Goal: Task Accomplishment & Management: Use online tool/utility

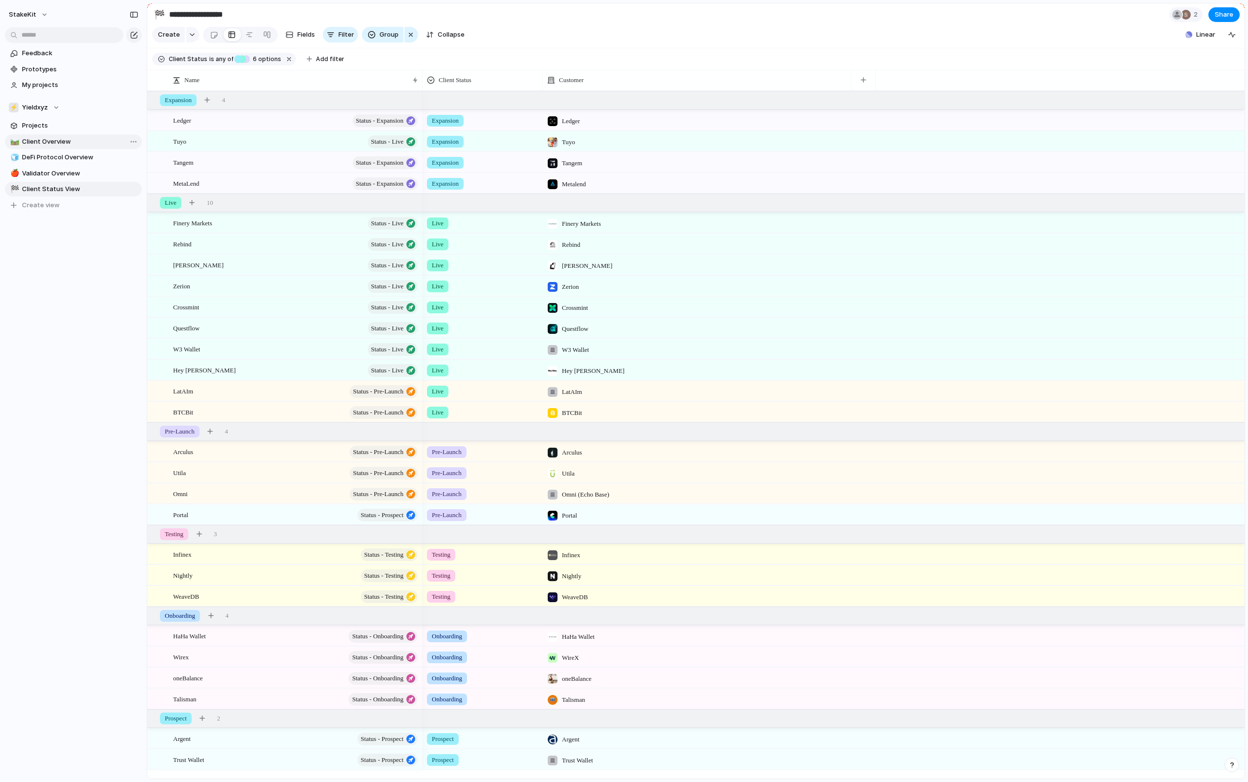
click at [82, 138] on span "Client Overview" at bounding box center [80, 142] width 116 height 10
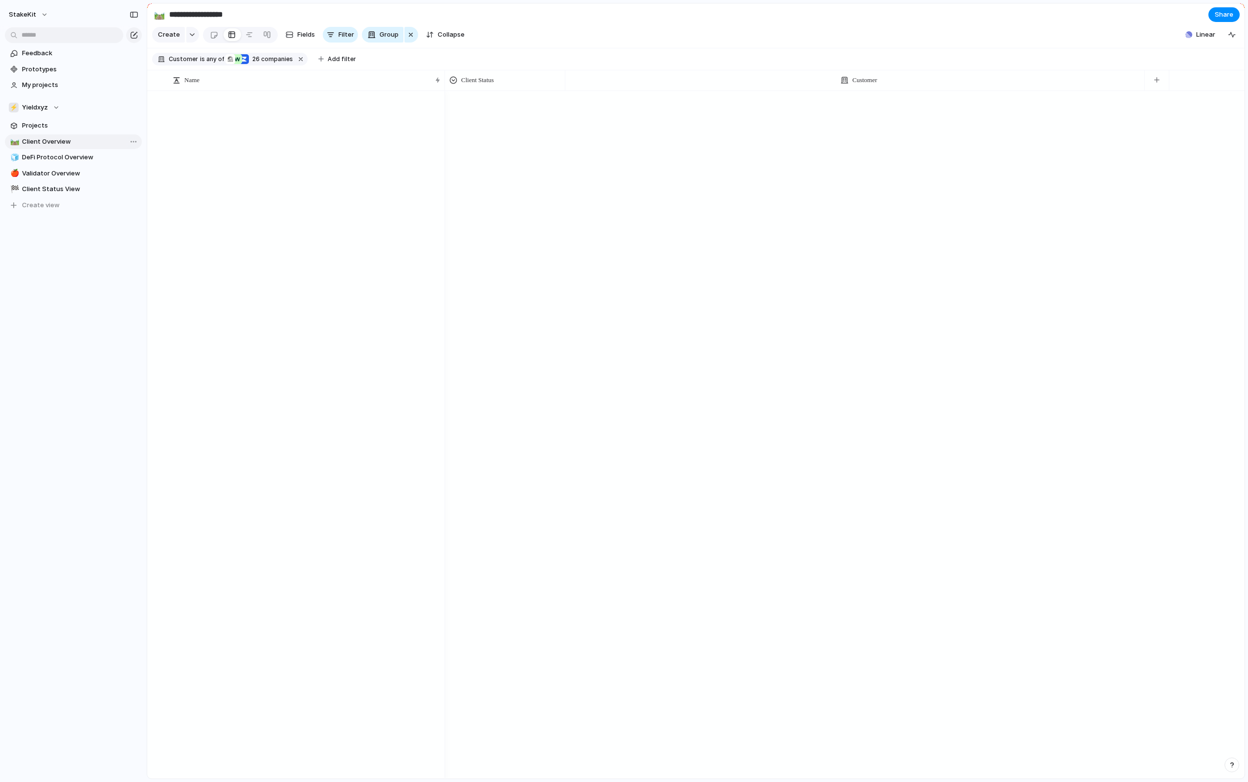
type input "**********"
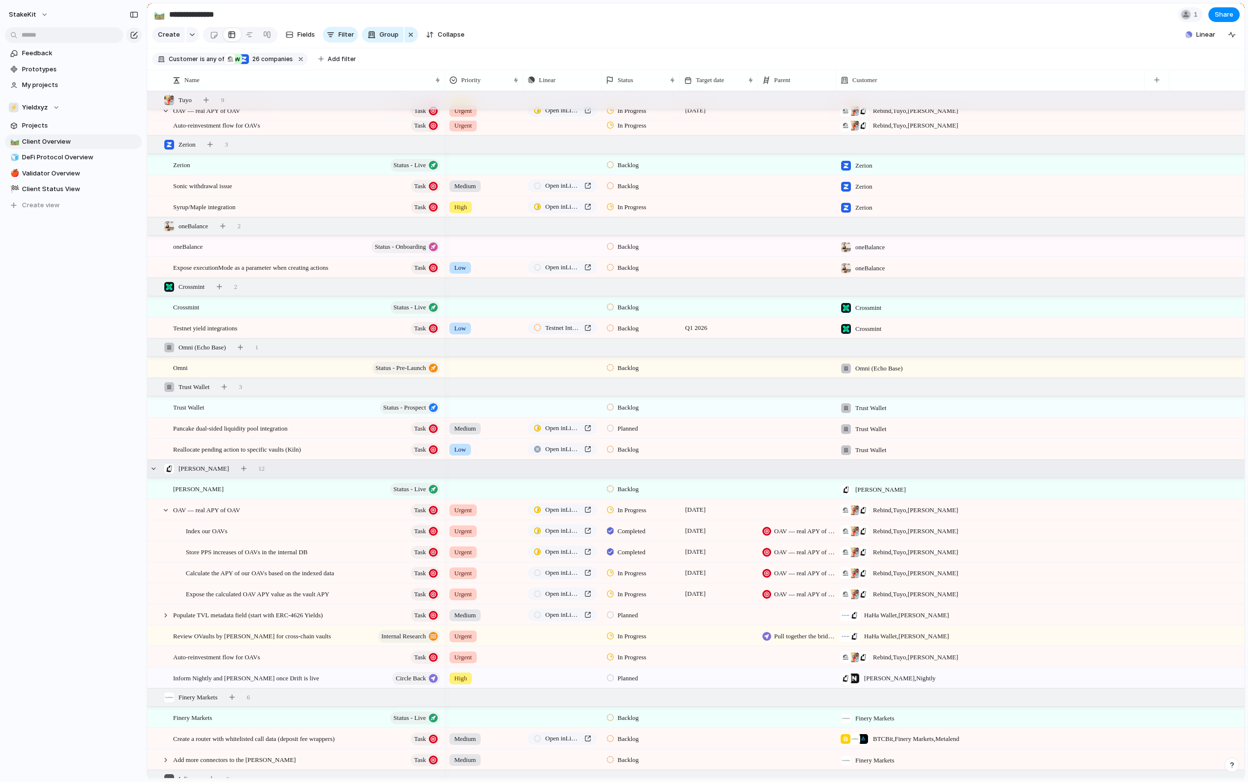
scroll to position [528, 0]
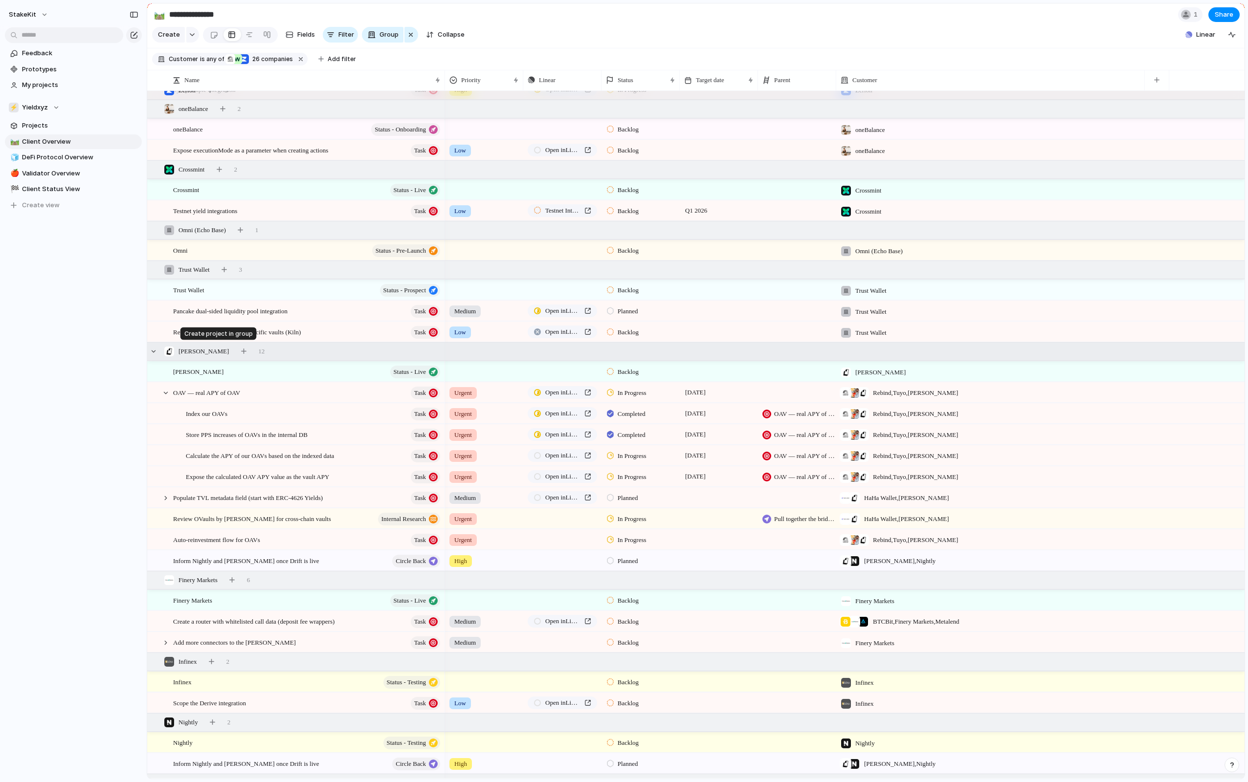
click at [239, 350] on div at bounding box center [246, 352] width 18 height 14
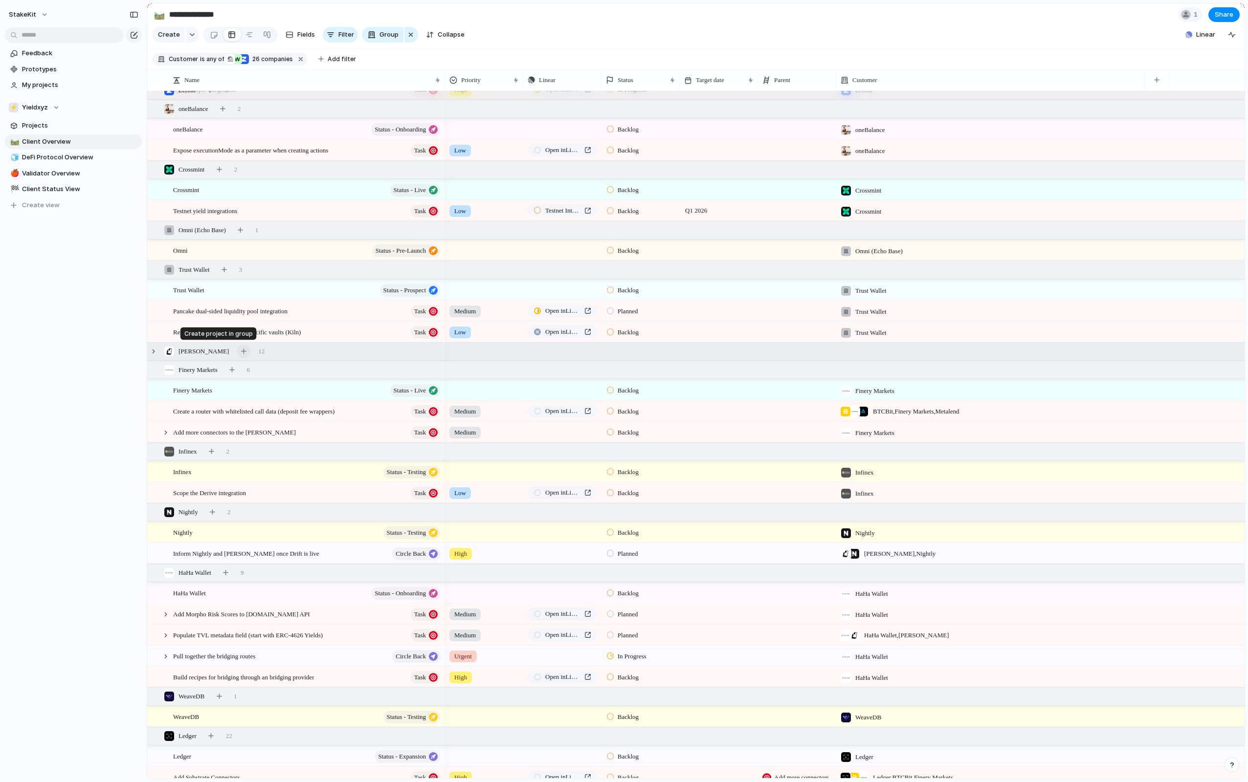
click at [237, 354] on button "button" at bounding box center [244, 352] width 14 height 14
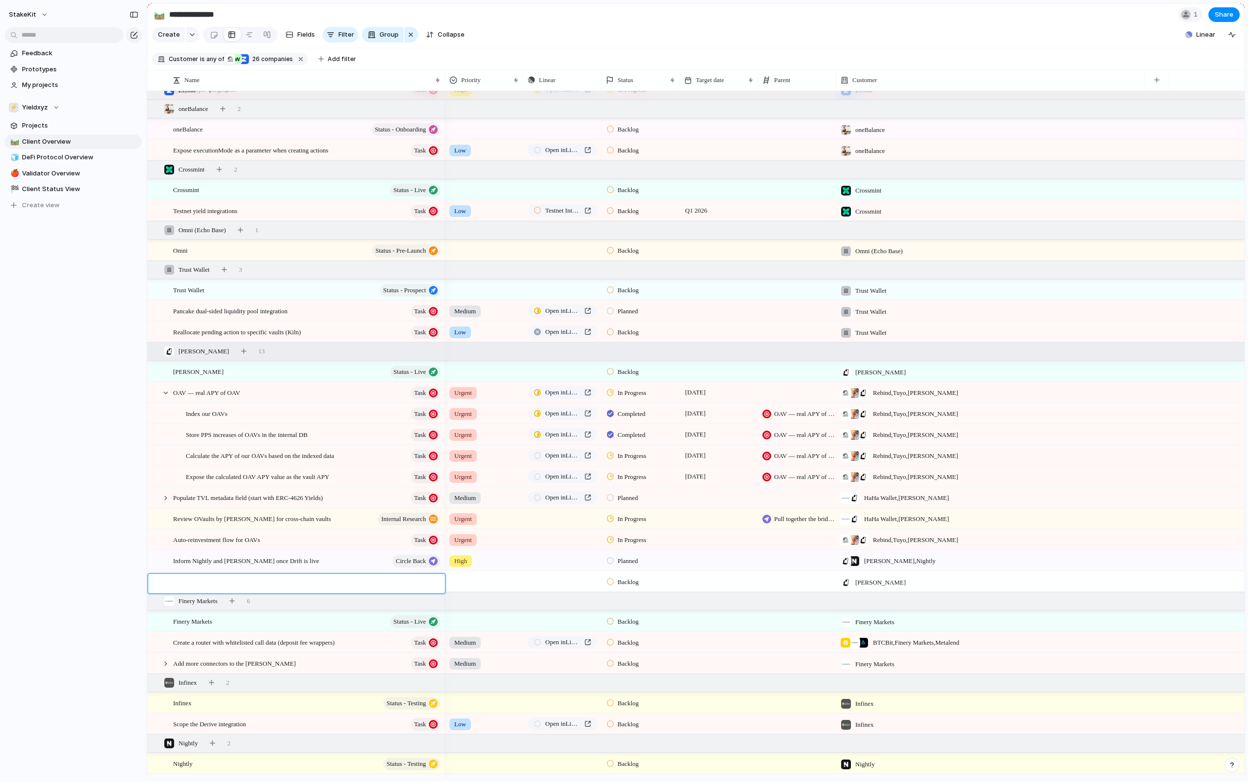
type textarea "**********"
drag, startPoint x: 349, startPoint y: 593, endPoint x: 313, endPoint y: 596, distance: 36.3
click at [313, 596] on textarea "**********" at bounding box center [306, 589] width 265 height 20
click at [414, 584] on span "Document on how the system will work with LZ and Yield -> moving the funds betw…" at bounding box center [299, 581] width 253 height 11
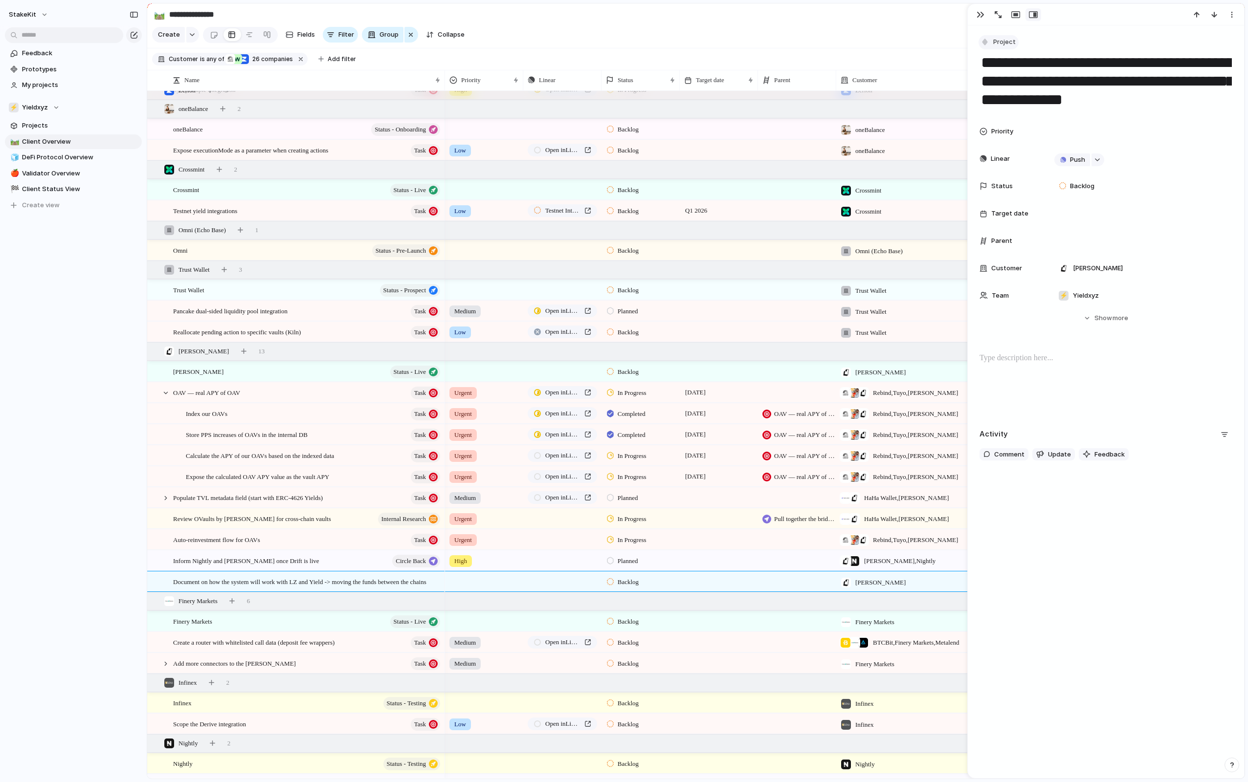
click at [998, 43] on span "Project" at bounding box center [1004, 42] width 22 height 10
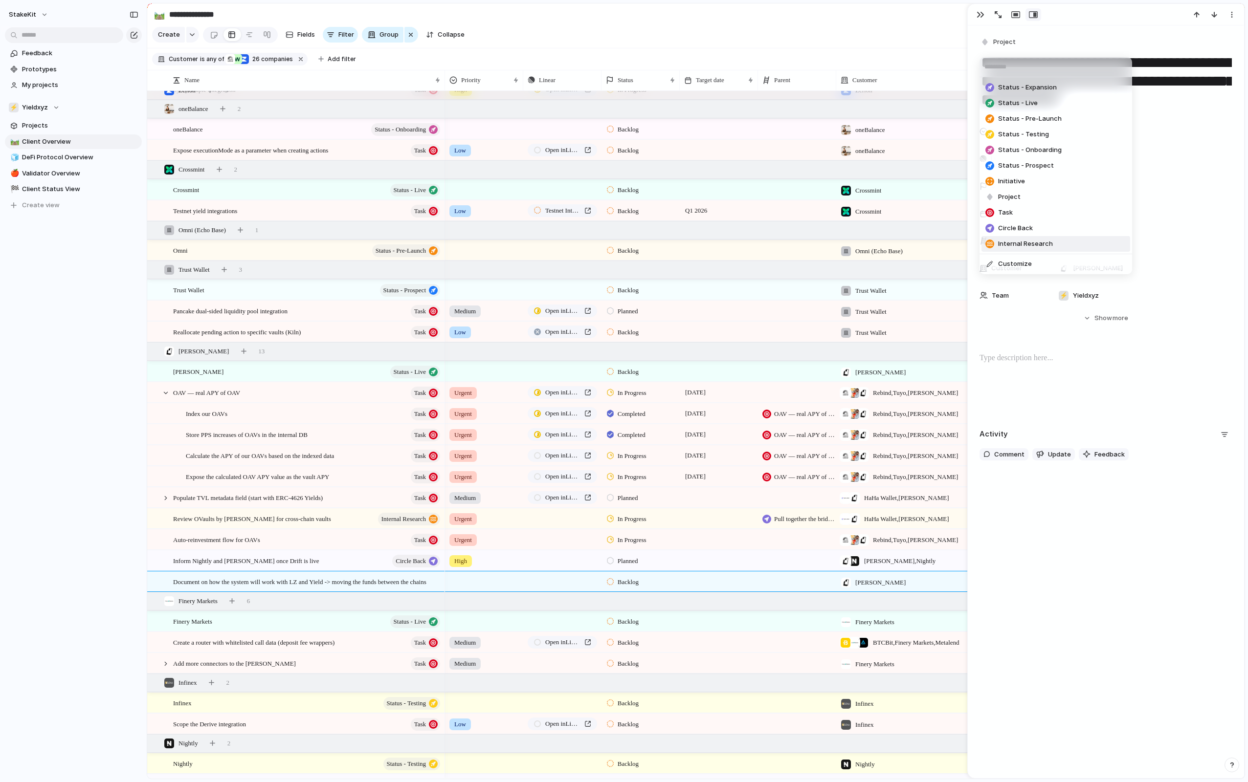
click at [1037, 249] on span "Internal Research" at bounding box center [1025, 244] width 55 height 10
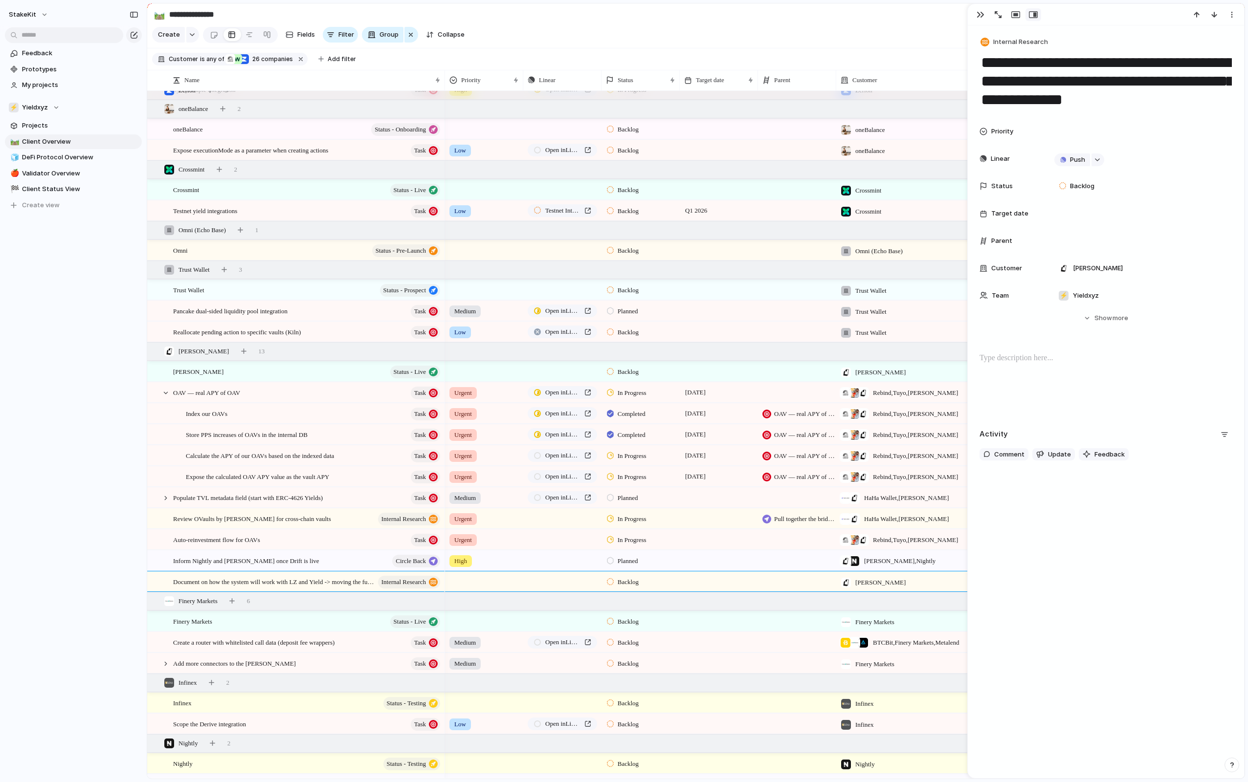
click at [466, 587] on div at bounding box center [483, 580] width 77 height 16
click at [482, 635] on li "High" at bounding box center [522, 641] width 149 height 17
click at [719, 582] on div at bounding box center [719, 582] width 78 height 20
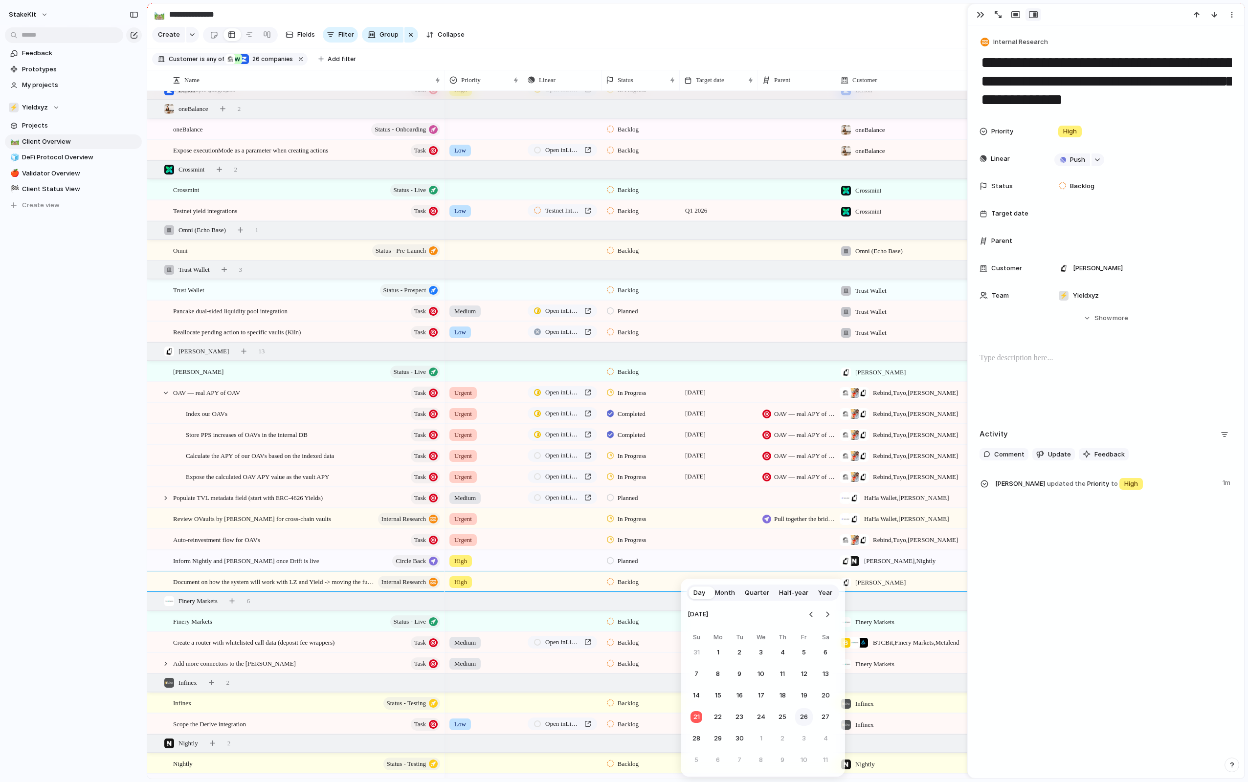
click at [804, 719] on button "26" at bounding box center [804, 718] width 18 height 18
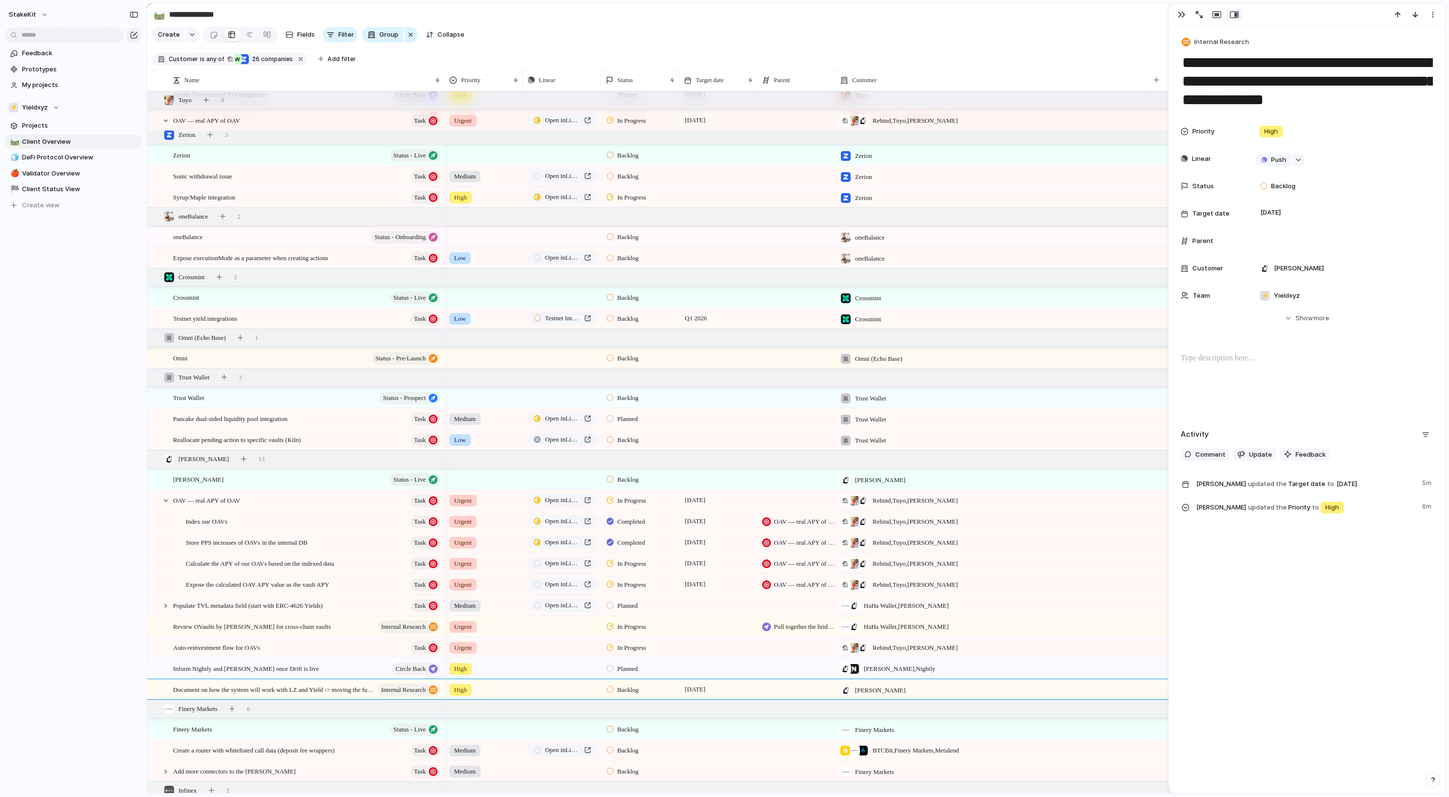
scroll to position [219, 0]
